Goal: Information Seeking & Learning: Learn about a topic

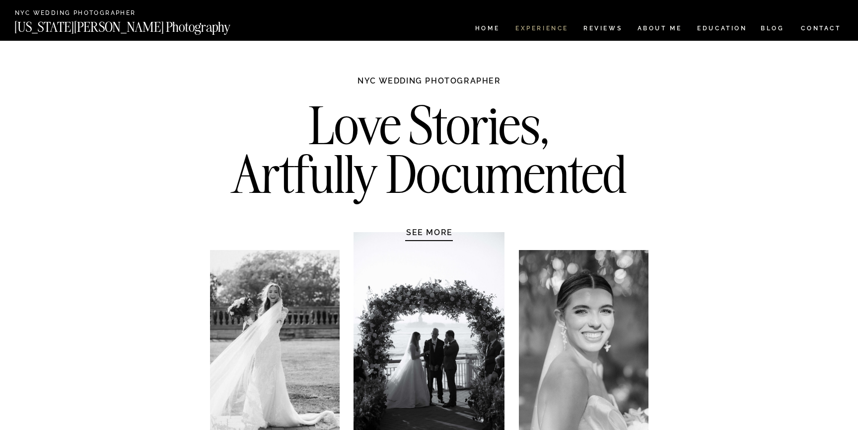
click at [541, 28] on nav "Experience" at bounding box center [541, 29] width 52 height 8
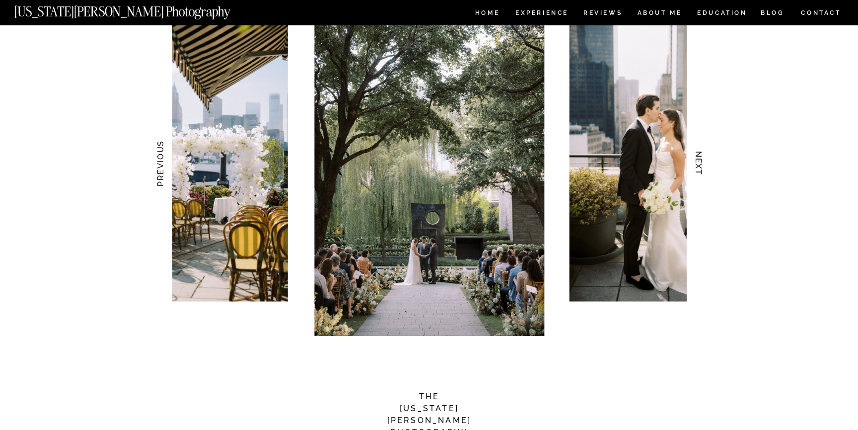
scroll to position [977, 0]
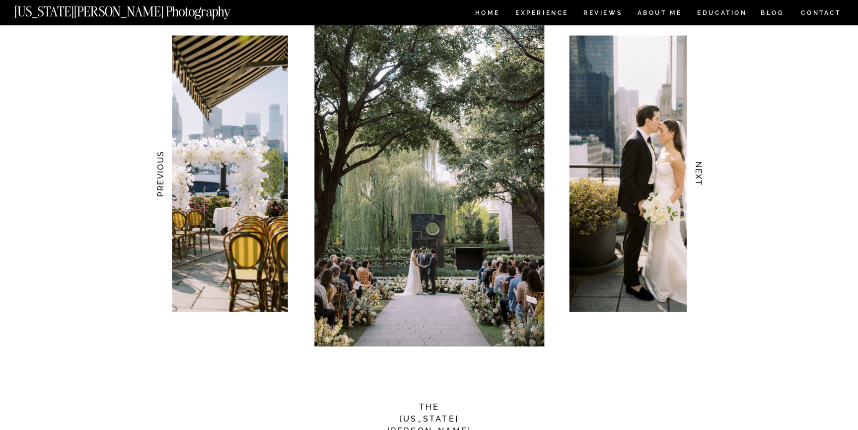
click at [698, 171] on h3 "NEXT" at bounding box center [699, 174] width 10 height 63
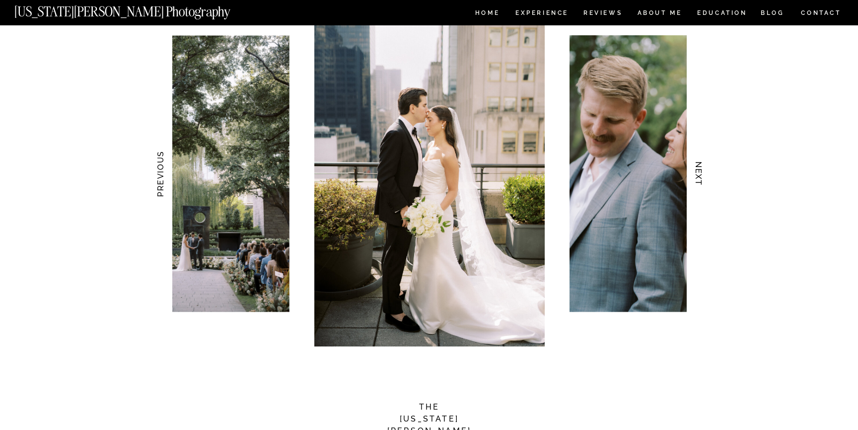
click at [698, 171] on h3 "NEXT" at bounding box center [699, 174] width 10 height 63
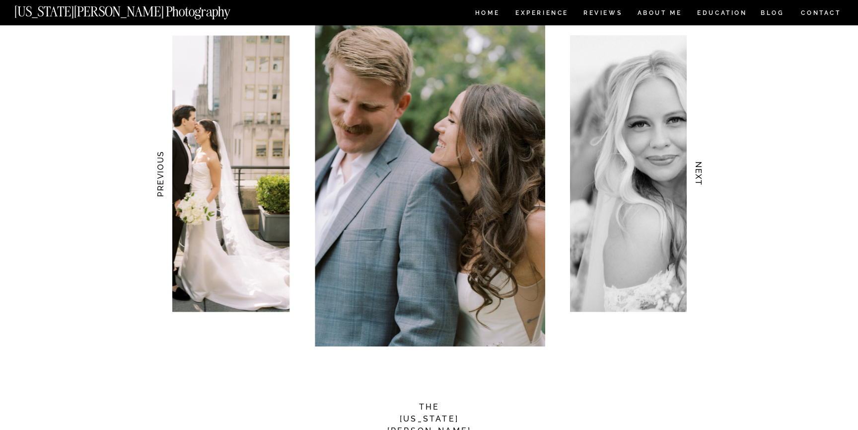
click at [698, 171] on h3 "NEXT" at bounding box center [699, 174] width 10 height 63
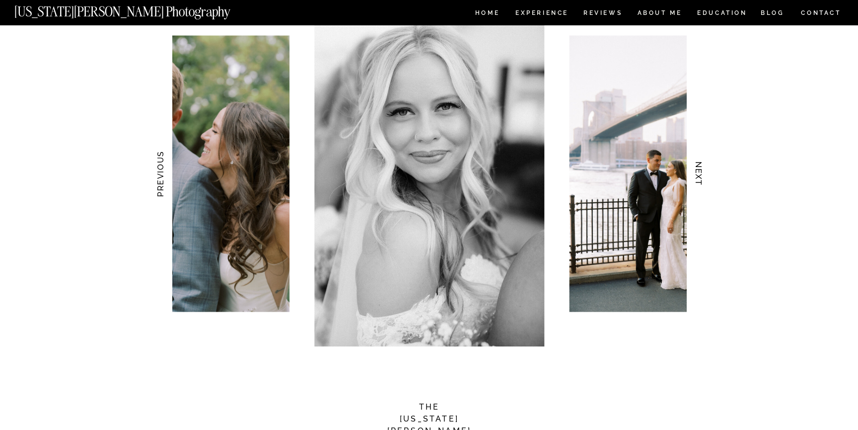
click at [698, 171] on h3 "NEXT" at bounding box center [699, 174] width 10 height 63
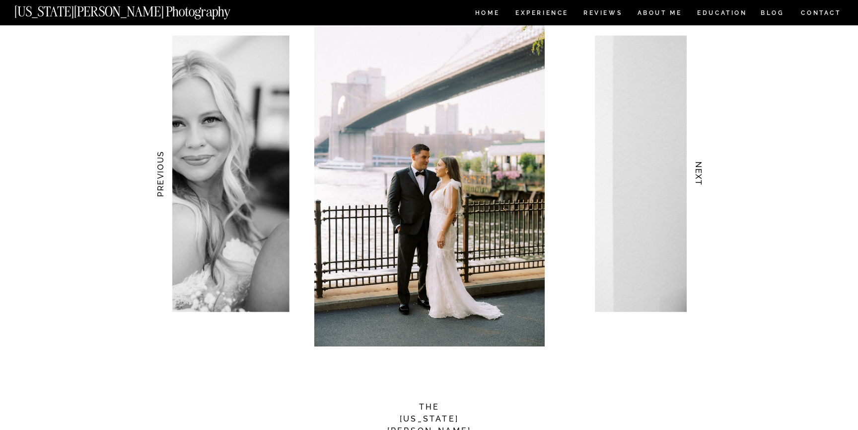
click at [698, 171] on h3 "NEXT" at bounding box center [699, 174] width 10 height 63
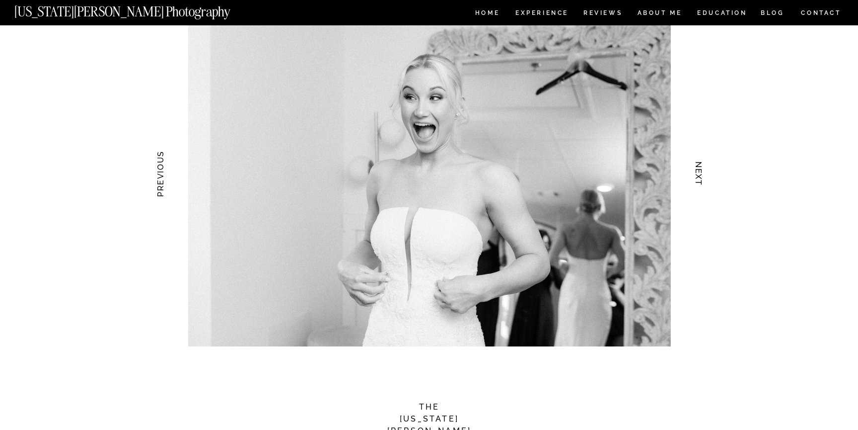
click at [698, 171] on h3 "NEXT" at bounding box center [699, 174] width 10 height 63
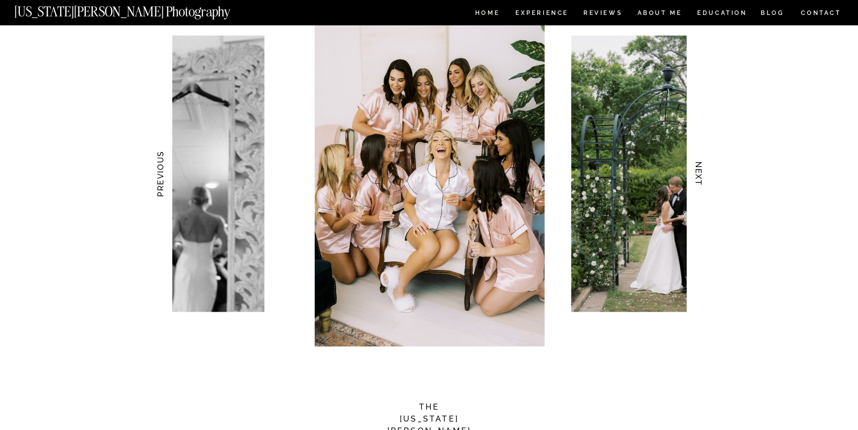
click at [698, 171] on h3 "NEXT" at bounding box center [699, 174] width 10 height 63
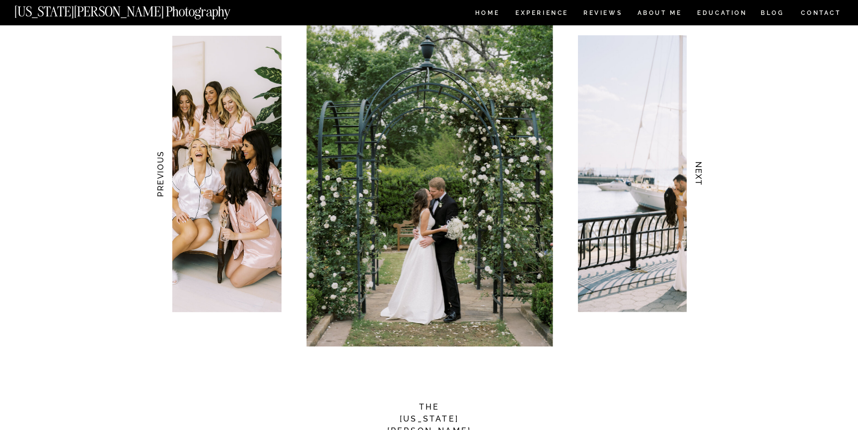
click at [698, 171] on h3 "NEXT" at bounding box center [699, 174] width 10 height 63
